Goal: Task Accomplishment & Management: Use online tool/utility

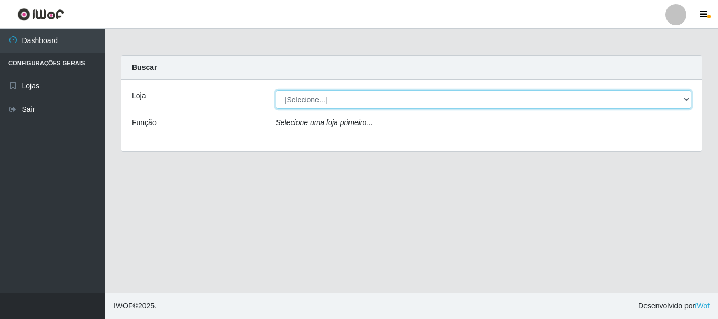
click at [356, 100] on select "[Selecione...] [GEOGRAPHIC_DATA] [GEOGRAPHIC_DATA]" at bounding box center [484, 99] width 416 height 18
select select "64"
click at [276, 90] on select "[Selecione...] [GEOGRAPHIC_DATA] [GEOGRAPHIC_DATA]" at bounding box center [484, 99] width 416 height 18
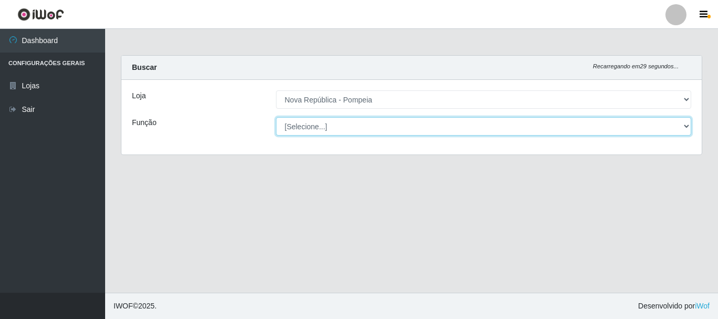
click at [356, 120] on select "[Selecione...] Balconista Operador de Caixa Recepcionista Repositor" at bounding box center [484, 126] width 416 height 18
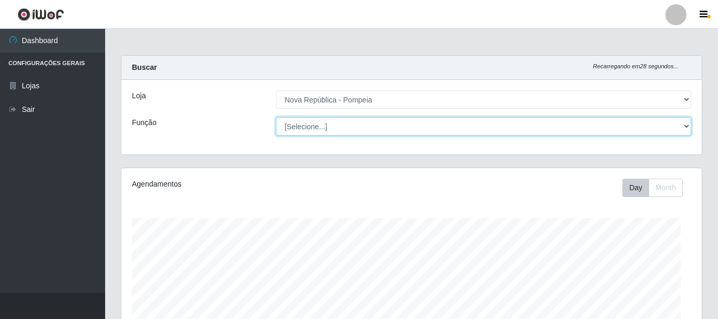
select select "22"
click at [276, 117] on select "[Selecione...] Balconista Operador de Caixa Recepcionista Repositor" at bounding box center [484, 126] width 416 height 18
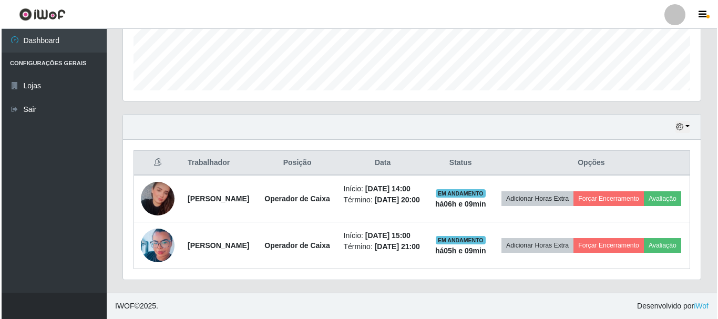
scroll to position [323, 0]
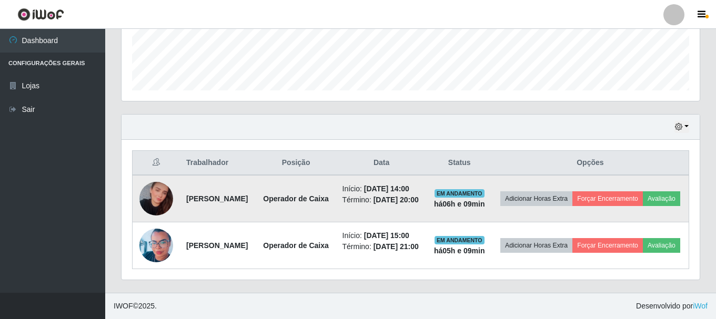
click at [150, 181] on img at bounding box center [156, 198] width 34 height 35
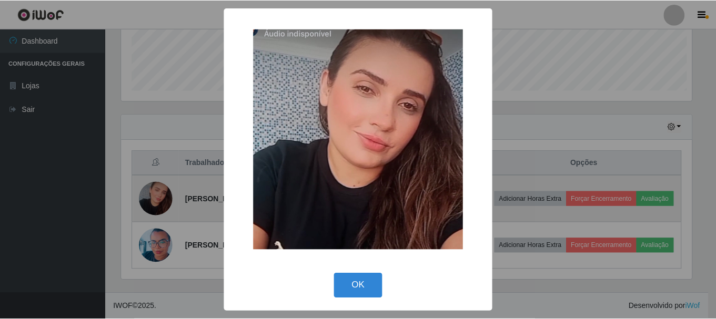
scroll to position [218, 573]
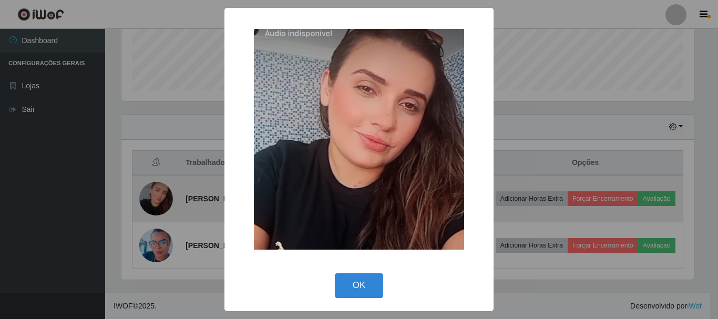
click at [150, 176] on div "× OK Cancel" at bounding box center [359, 159] width 718 height 319
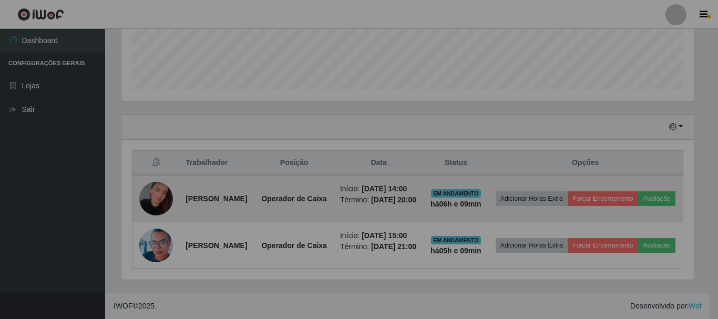
scroll to position [218, 578]
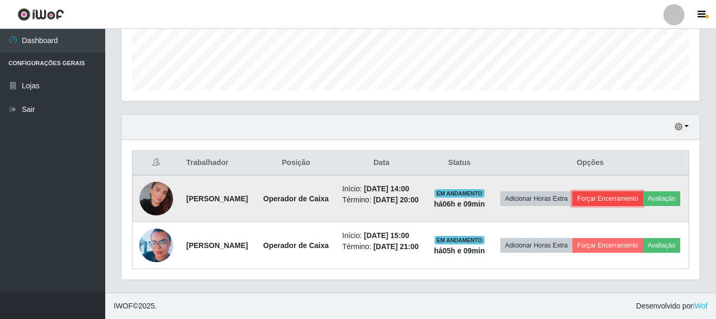
click at [631, 191] on button "Forçar Encerramento" at bounding box center [607, 198] width 70 height 15
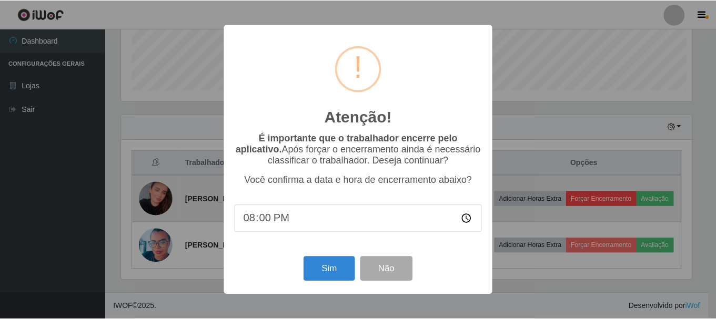
scroll to position [218, 573]
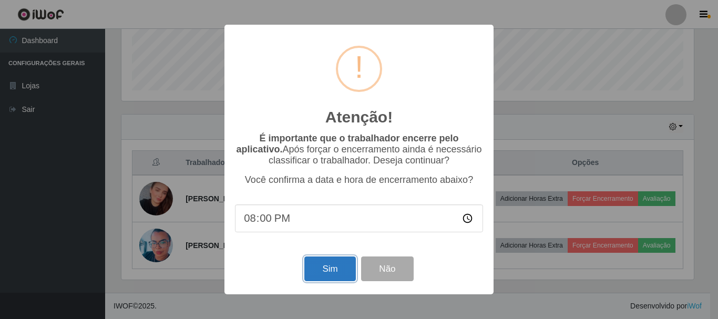
click at [323, 274] on button "Sim" at bounding box center [329, 269] width 51 height 25
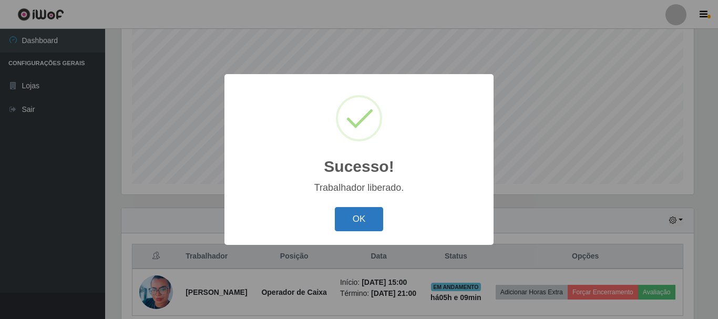
click at [337, 224] on button "OK" at bounding box center [359, 219] width 49 height 25
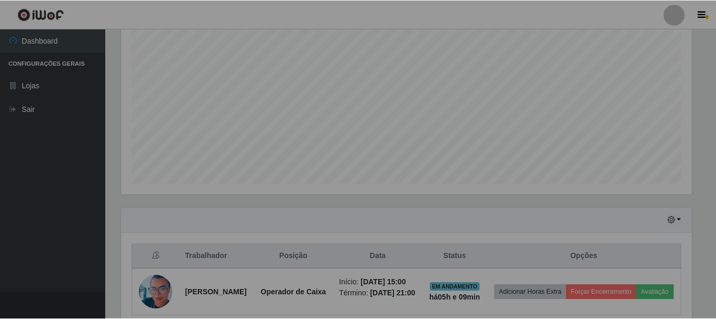
scroll to position [218, 578]
